Goal: Information Seeking & Learning: Learn about a topic

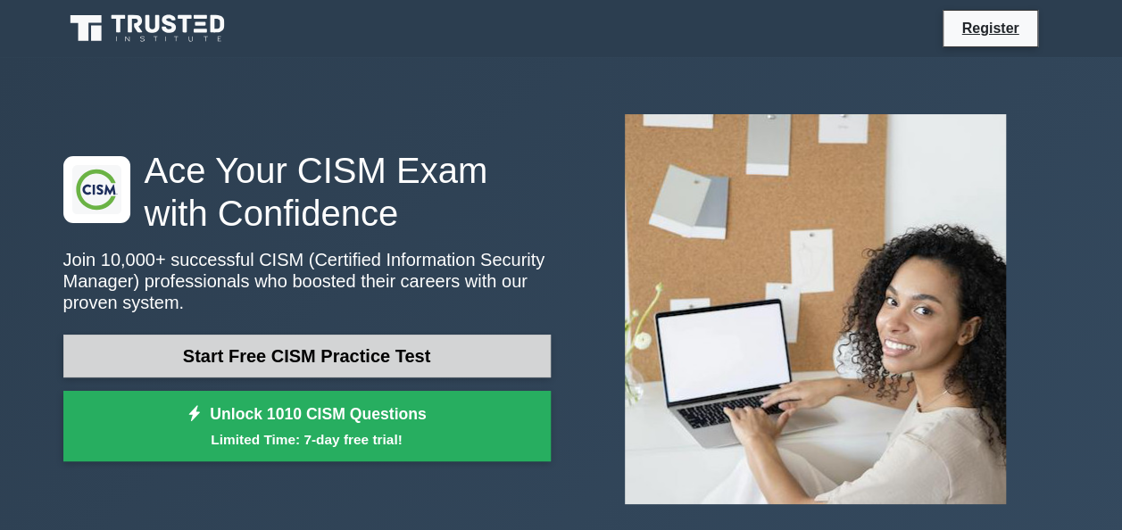
click at [291, 351] on link "Start Free CISM Practice Test" at bounding box center [306, 356] width 487 height 43
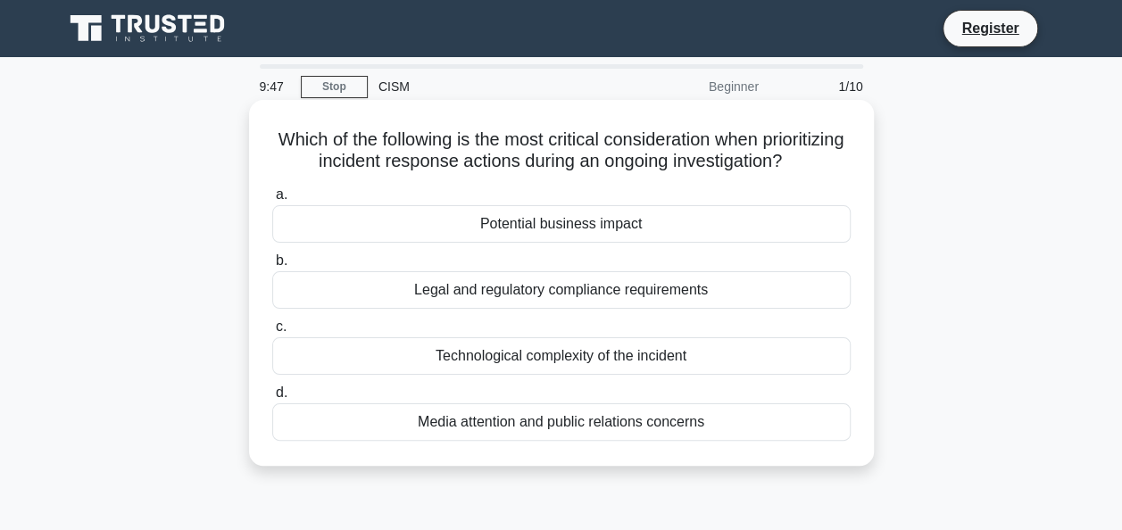
click at [508, 243] on div "Potential business impact" at bounding box center [561, 223] width 578 height 37
click at [272, 201] on input "a. Potential business impact" at bounding box center [272, 195] width 0 height 12
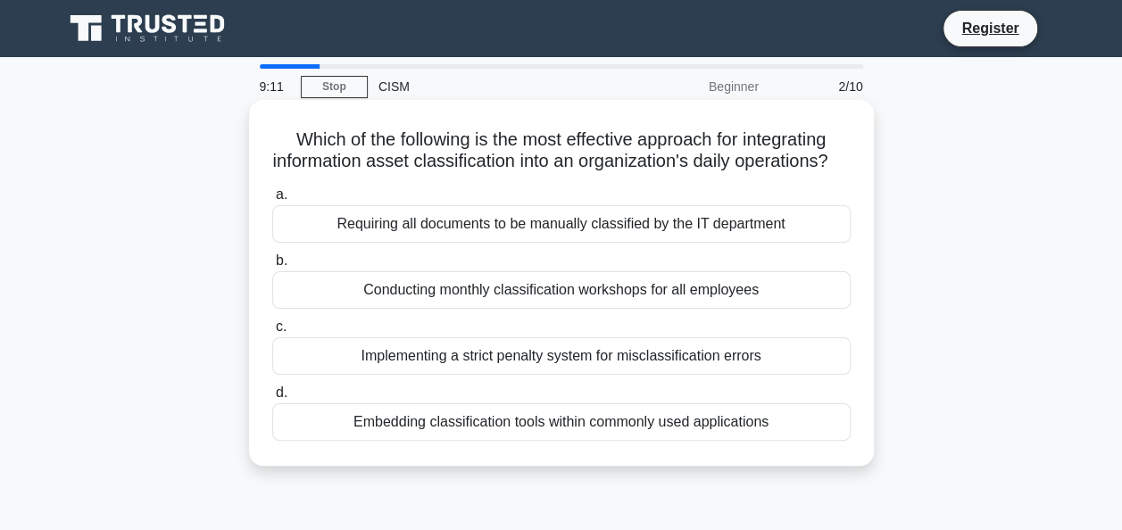
click at [695, 441] on div "Embedding classification tools within commonly used applications" at bounding box center [561, 421] width 578 height 37
click at [272, 399] on input "d. Embedding classification tools within commonly used applications" at bounding box center [272, 393] width 0 height 12
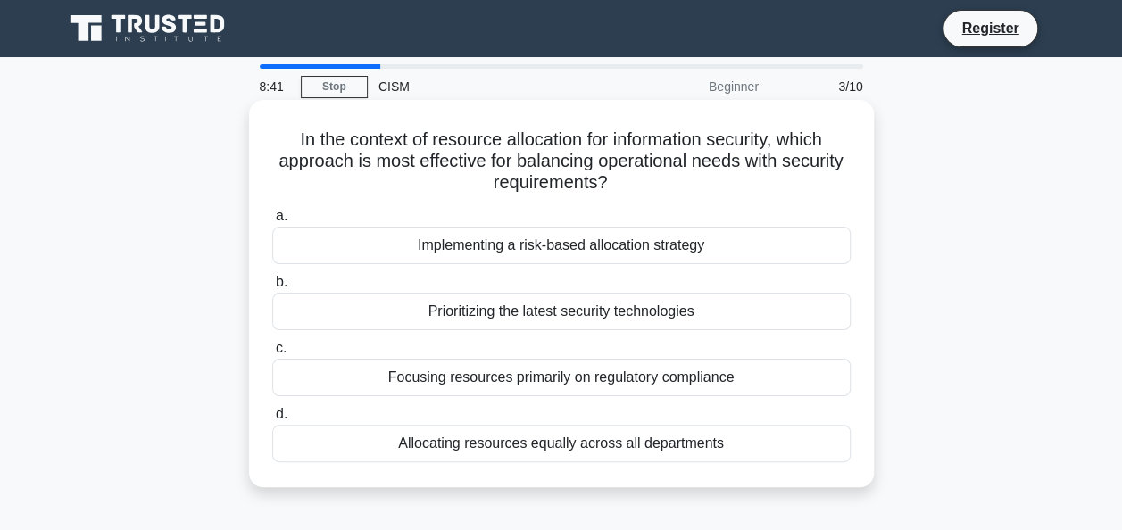
click at [740, 255] on div "Implementing a risk-based allocation strategy" at bounding box center [561, 245] width 578 height 37
click at [272, 222] on input "a. Implementing a risk-based allocation strategy" at bounding box center [272, 217] width 0 height 12
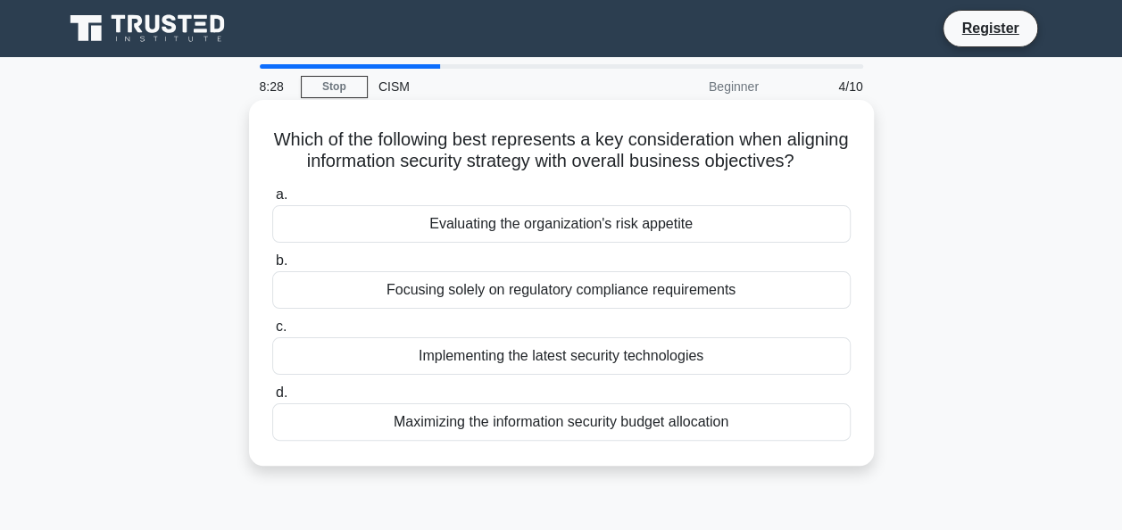
click at [738, 243] on div "Evaluating the organization's risk appetite" at bounding box center [561, 223] width 578 height 37
click at [272, 201] on input "a. Evaluating the organization's risk appetite" at bounding box center [272, 195] width 0 height 12
